Goal: Task Accomplishment & Management: Manage account settings

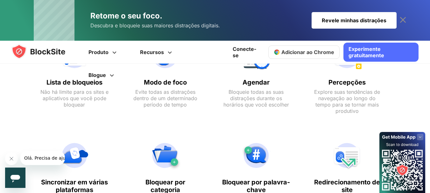
scroll to position [318, 0]
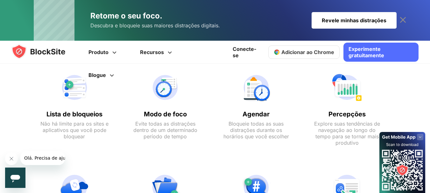
drag, startPoint x: 89, startPoint y: 109, endPoint x: 80, endPoint y: 114, distance: 9.9
click at [86, 112] on div "Lista de bloqueios Não há limite para os sites e aplicativos que você pode bloq…" at bounding box center [74, 109] width 83 height 92
click at [80, 114] on font "Lista de bloqueios" at bounding box center [74, 114] width 56 height 8
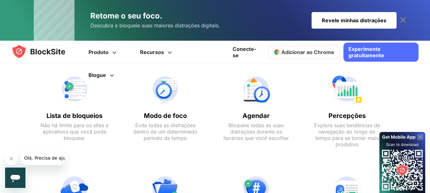
click at [70, 100] on img at bounding box center [74, 89] width 70 height 31
click at [78, 92] on img at bounding box center [74, 89] width 70 height 31
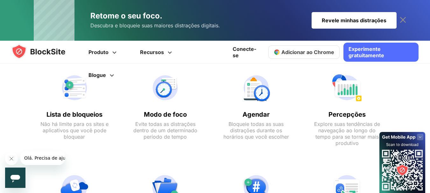
scroll to position [324, 0]
click at [401, 20] on icon at bounding box center [403, 20] width 10 height 10
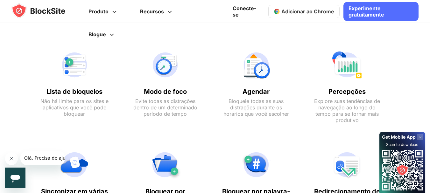
scroll to position [300, 0]
click at [10, 160] on icon "Fechar mensagem da empresa" at bounding box center [11, 158] width 5 height 5
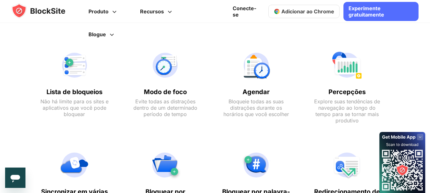
click at [81, 65] on img at bounding box center [74, 65] width 70 height 31
click at [69, 91] on font "Lista de bloqueios" at bounding box center [74, 92] width 56 height 8
drag, startPoint x: 108, startPoint y: 105, endPoint x: 107, endPoint y: 111, distance: 6.4
click at [111, 106] on div "Lista de bloqueios Não há limite para os sites e aplicativos que você pode bloq…" at bounding box center [74, 87] width 83 height 92
click at [82, 117] on font "Não há limite para os sites e aplicativos que você pode bloquear" at bounding box center [74, 107] width 68 height 19
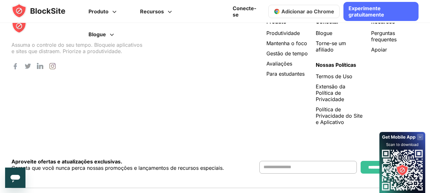
scroll to position [1400, 0]
